Goal: Transaction & Acquisition: Purchase product/service

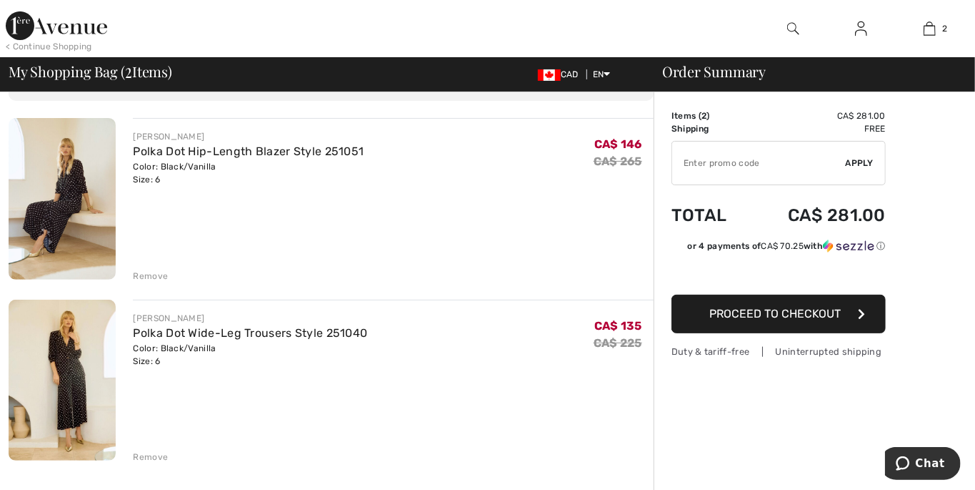
scroll to position [91, 0]
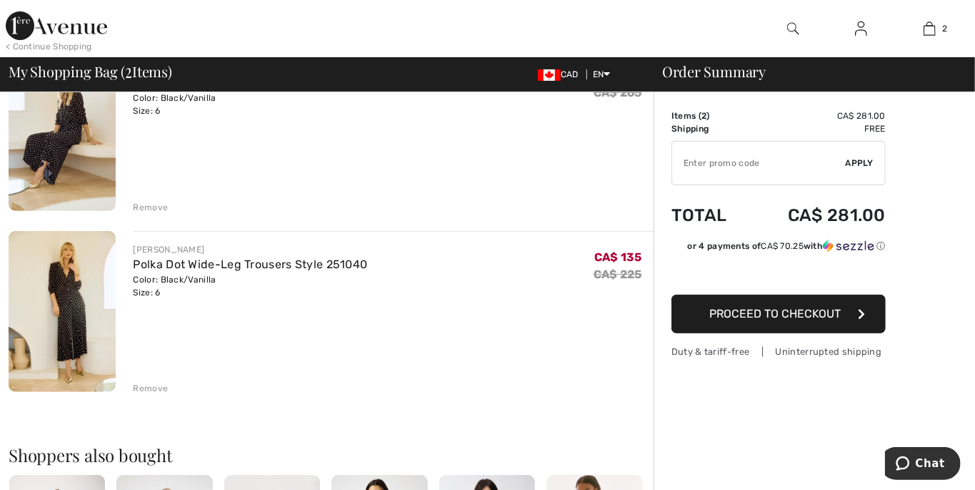
scroll to position [229, 0]
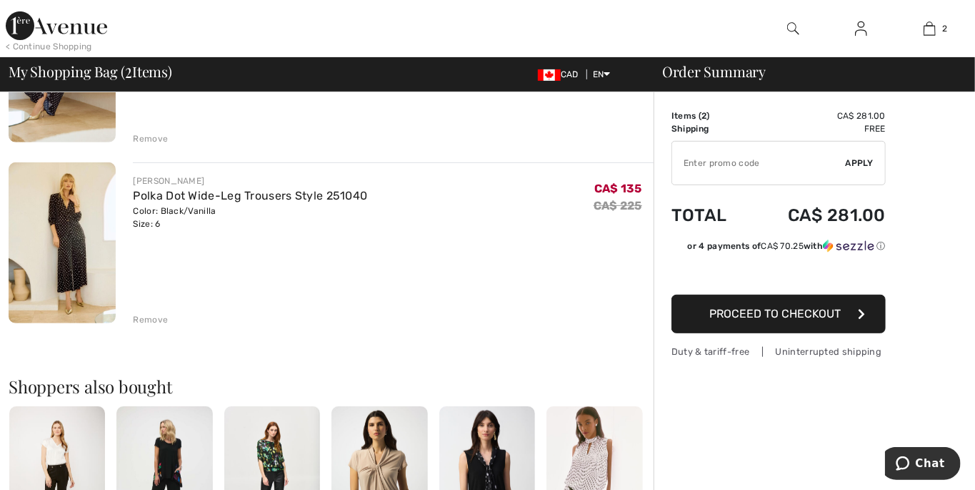
click at [145, 327] on div "JOSEPH RIBKOFF Polka Dot Hip-Length Blazer Style 251051 Color: Black/Vanilla Si…" at bounding box center [331, 446] width 645 height 930
click at [177, 319] on div "Remove" at bounding box center [393, 318] width 521 height 16
click at [148, 329] on div "JOSEPH RIBKOFF Polka Dot Hip-Length Blazer Style 251051 Color: Black/Vanilla Si…" at bounding box center [331, 446] width 645 height 930
click at [139, 336] on div "JOSEPH RIBKOFF Polka Dot Hip-Length Blazer Style 251051 Color: Black/Vanilla Si…" at bounding box center [331, 446] width 645 height 930
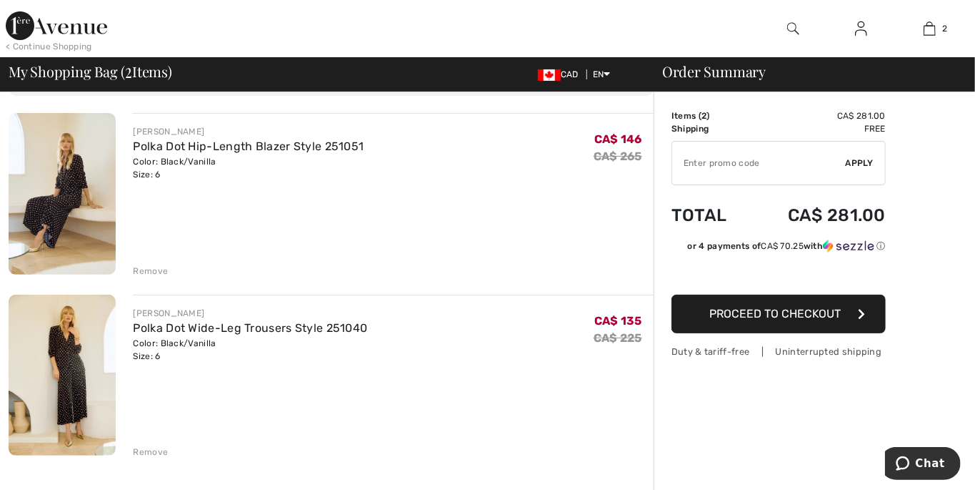
scroll to position [97, 0]
click at [300, 360] on div "Color: Black/Vanilla Size: 6" at bounding box center [250, 349] width 234 height 26
click at [102, 344] on img at bounding box center [62, 375] width 107 height 162
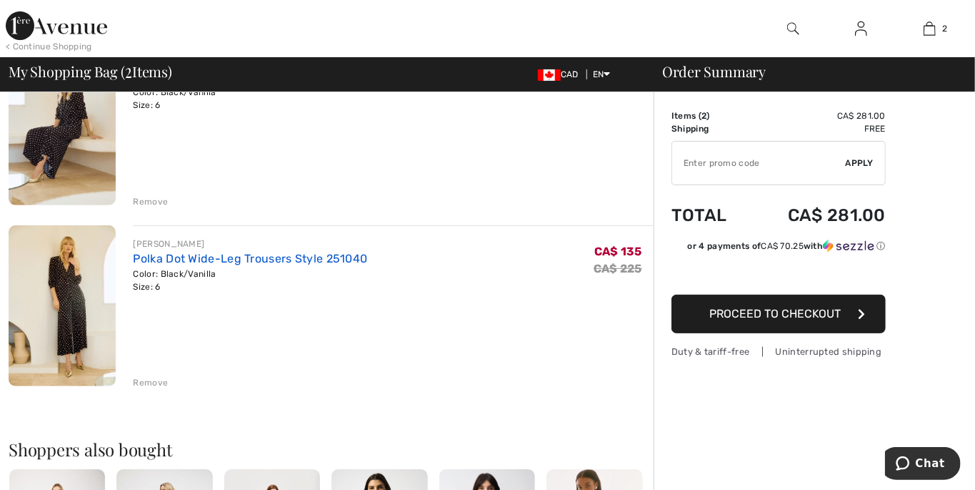
click at [284, 261] on link "Polka Dot Wide-Leg Trousers Style 251040" at bounding box center [250, 259] width 234 height 14
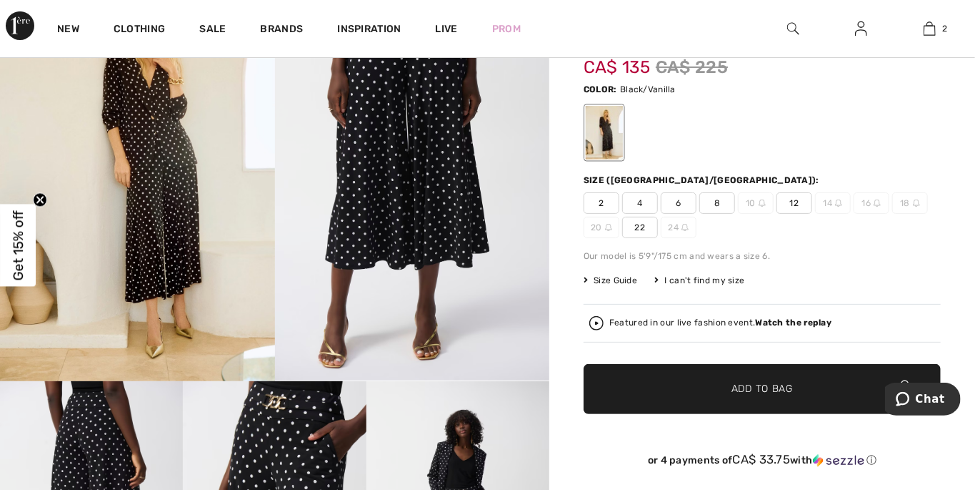
scroll to position [116, 0]
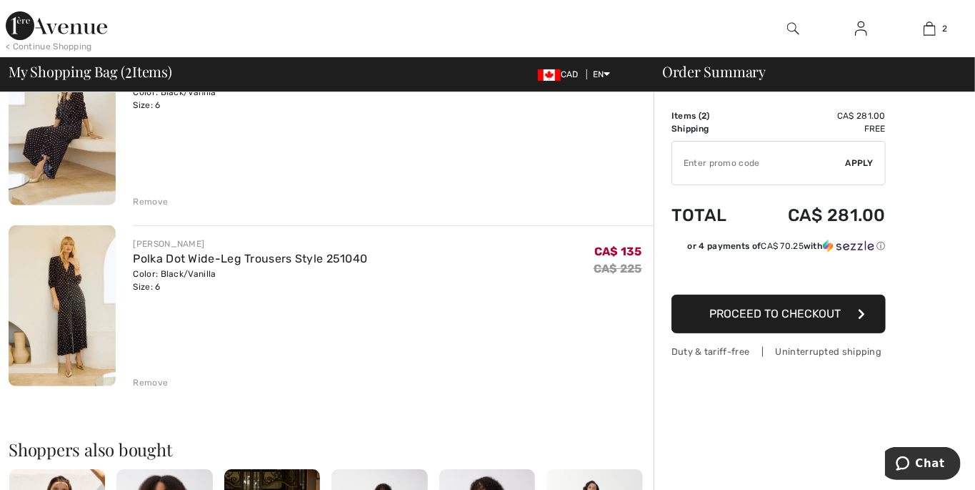
click at [151, 384] on div "Remove" at bounding box center [150, 382] width 35 height 13
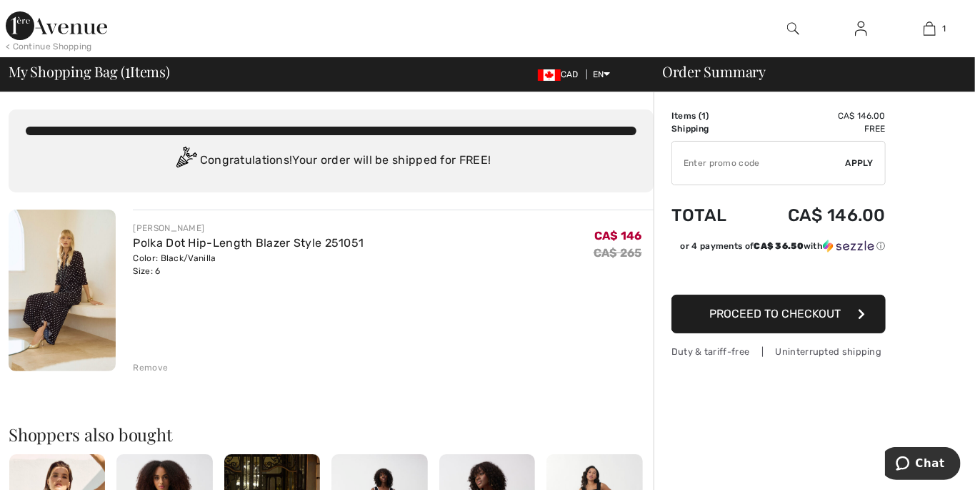
click at [75, 282] on img at bounding box center [62, 290] width 107 height 162
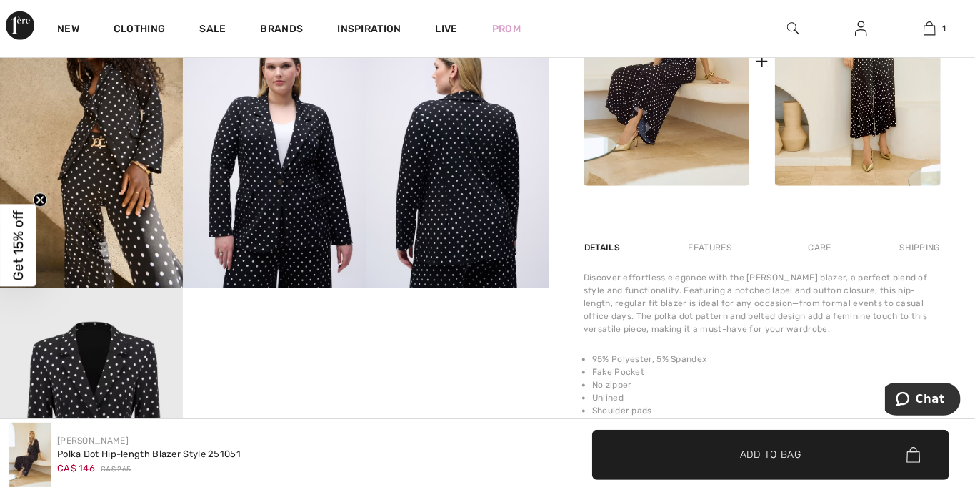
scroll to position [793, 0]
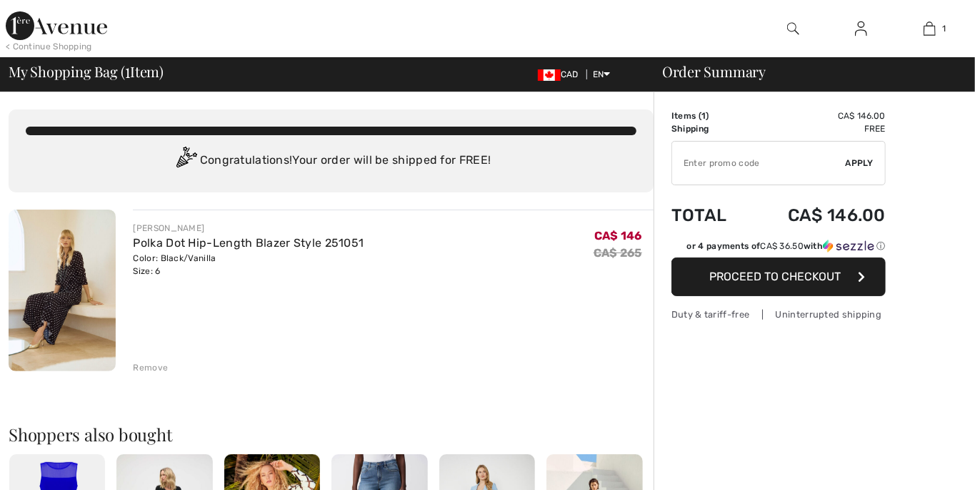
checkbox input "true"
